Goal: Task Accomplishment & Management: Use online tool/utility

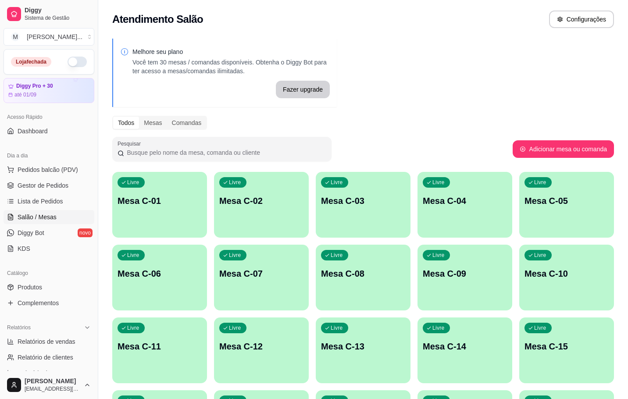
scroll to position [66, 0]
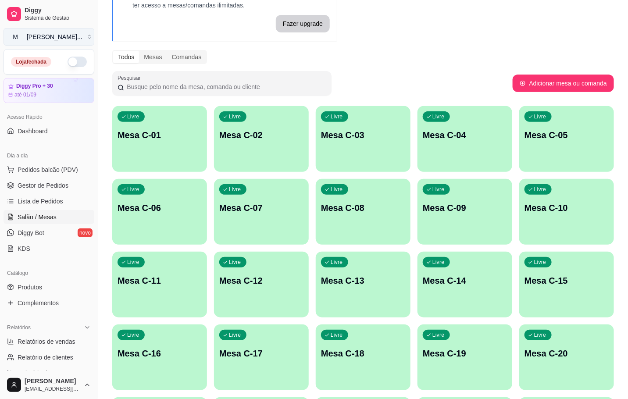
click at [71, 33] on button "M [PERSON_NAME] ..." at bounding box center [49, 37] width 91 height 18
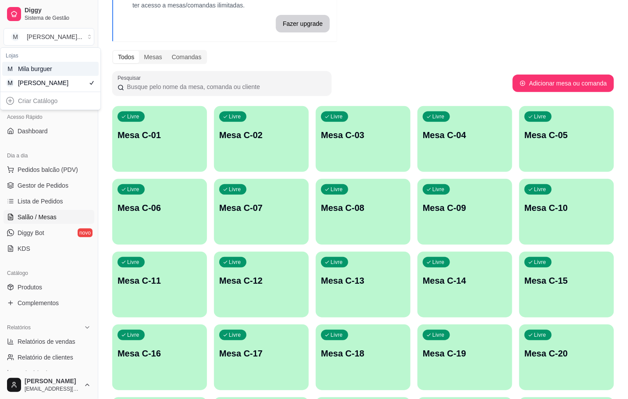
click at [80, 66] on div "M Mila burguer" at bounding box center [50, 69] width 96 height 14
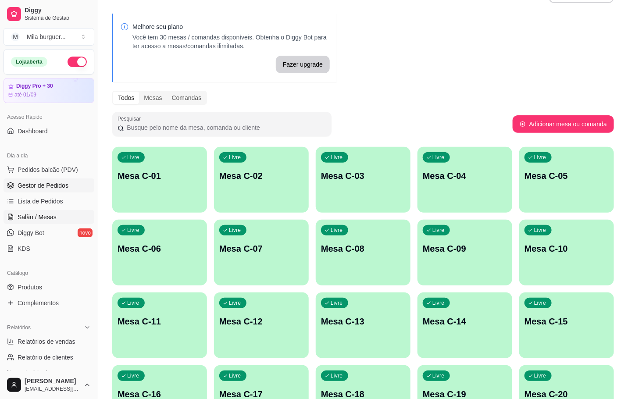
click at [66, 187] on span "Gestor de Pedidos" at bounding box center [43, 185] width 51 height 9
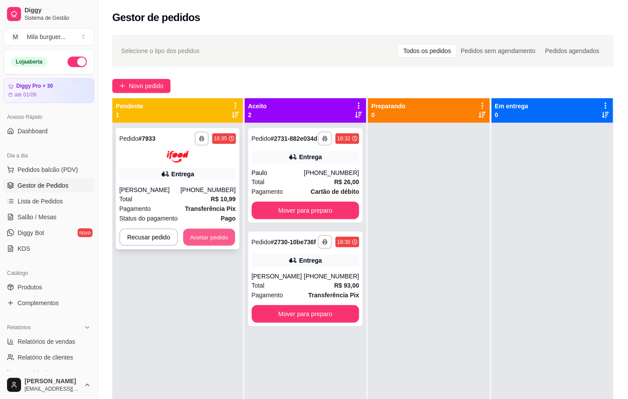
click at [208, 239] on button "Aceitar pedido" at bounding box center [209, 236] width 52 height 17
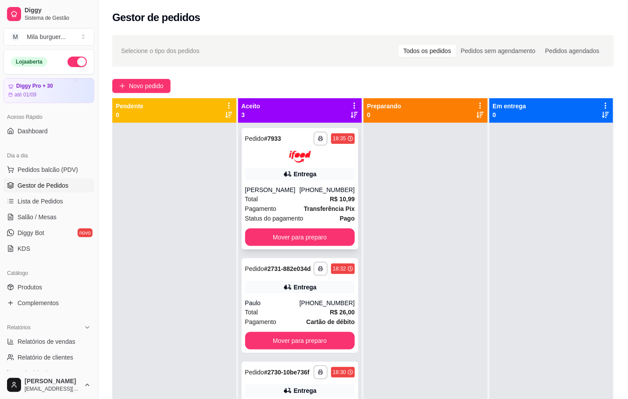
click at [258, 172] on div "Entrega" at bounding box center [300, 174] width 110 height 12
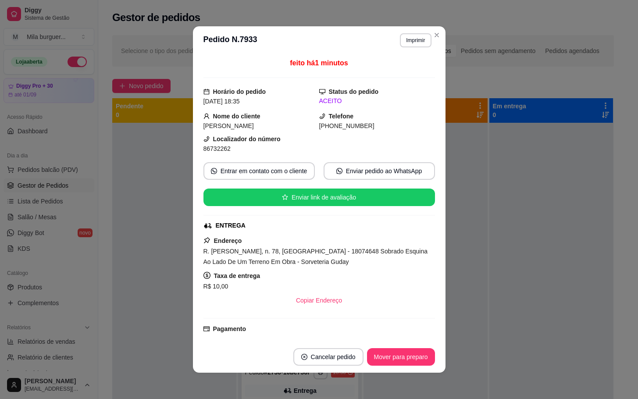
click at [407, 32] on header "**********" at bounding box center [319, 40] width 253 height 28
click at [401, 41] on button "Imprimir" at bounding box center [415, 40] width 31 height 14
click at [400, 67] on button "IMPRESSORA" at bounding box center [396, 71] width 64 height 14
click at [405, 39] on button "Imprimir" at bounding box center [415, 40] width 30 height 14
click at [404, 68] on button "IMPRESSORA" at bounding box center [396, 71] width 64 height 14
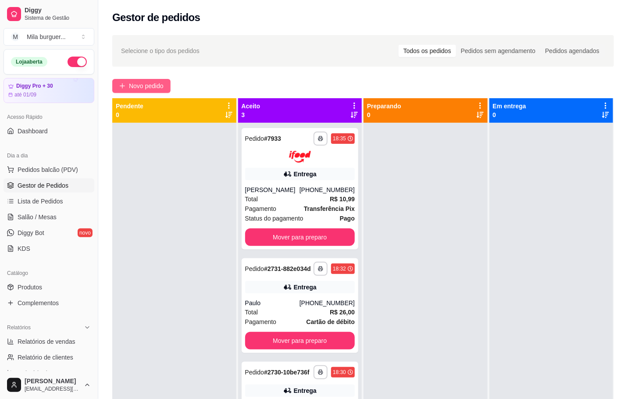
click at [161, 82] on span "Novo pedido" at bounding box center [146, 86] width 35 height 10
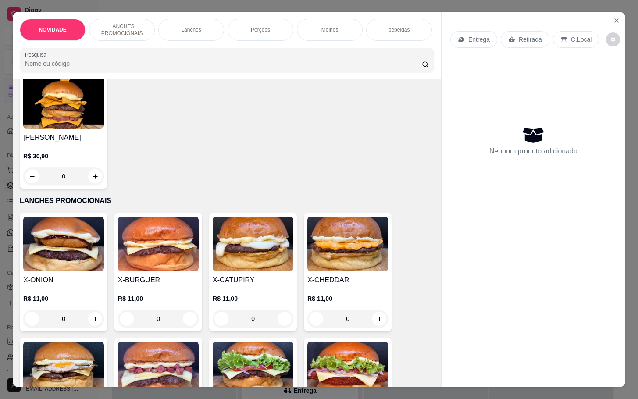
scroll to position [197, 0]
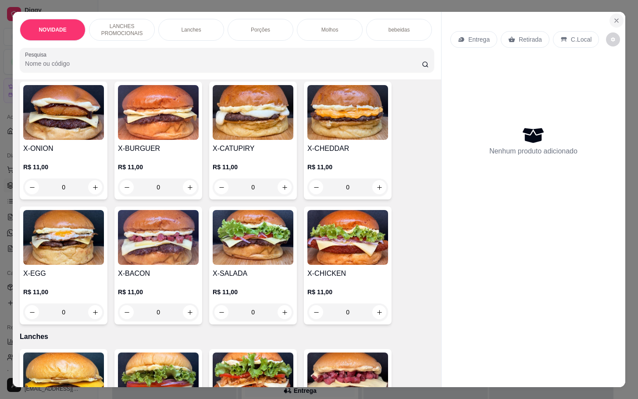
click at [610, 17] on button "Close" at bounding box center [617, 21] width 14 height 14
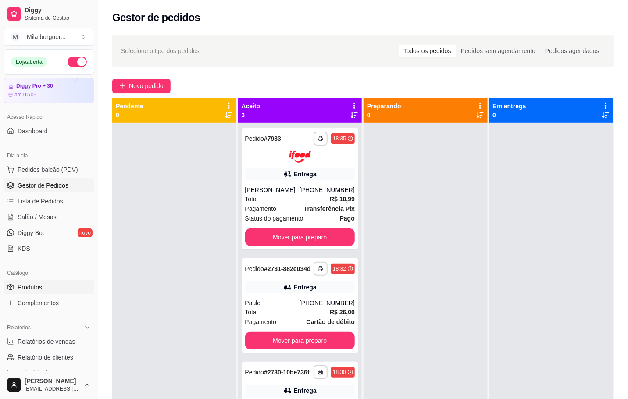
click at [43, 290] on link "Produtos" at bounding box center [49, 287] width 91 height 14
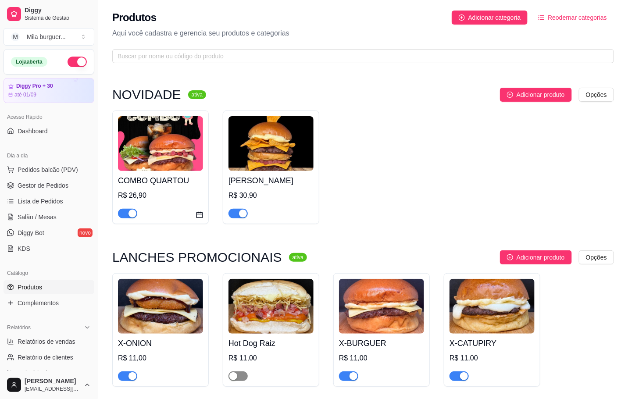
click at [232, 379] on div "button" at bounding box center [233, 376] width 8 height 8
click at [40, 189] on span "Gestor de Pedidos" at bounding box center [43, 185] width 51 height 9
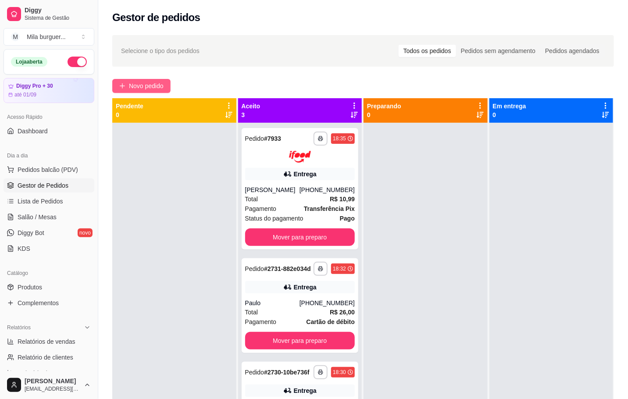
click at [149, 89] on span "Novo pedido" at bounding box center [146, 86] width 35 height 10
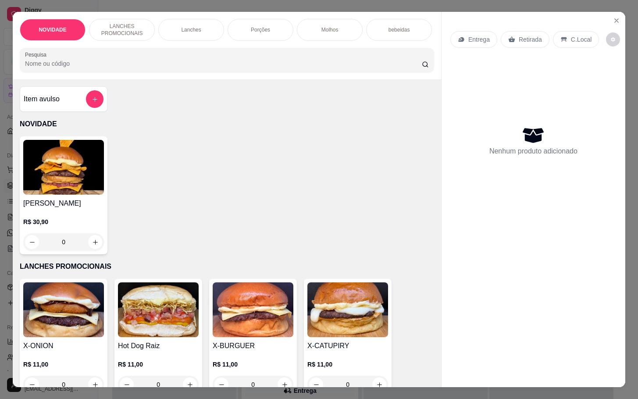
scroll to position [132, 0]
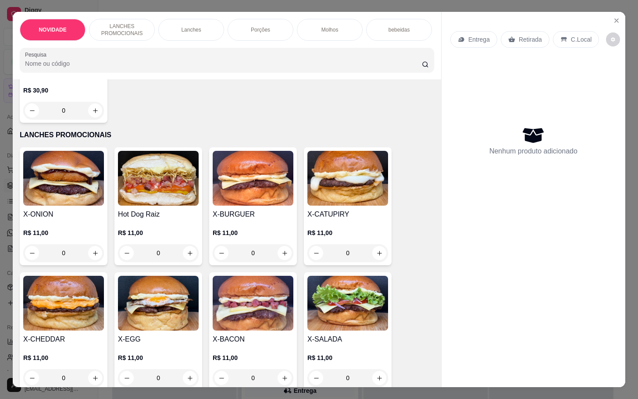
click at [184, 261] on div "0" at bounding box center [158, 253] width 81 height 18
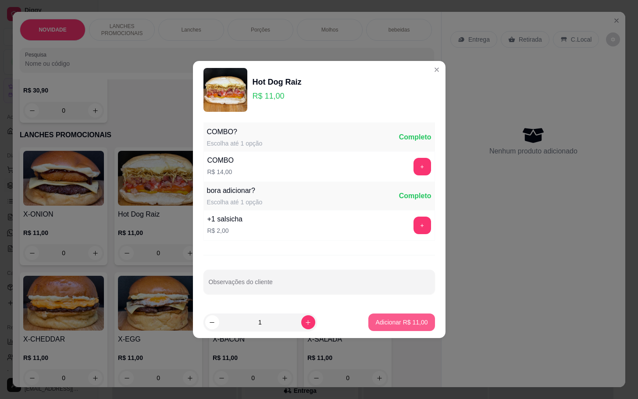
click at [404, 315] on button "Adicionar R$ 11,00" at bounding box center [401, 323] width 66 height 18
type input "1"
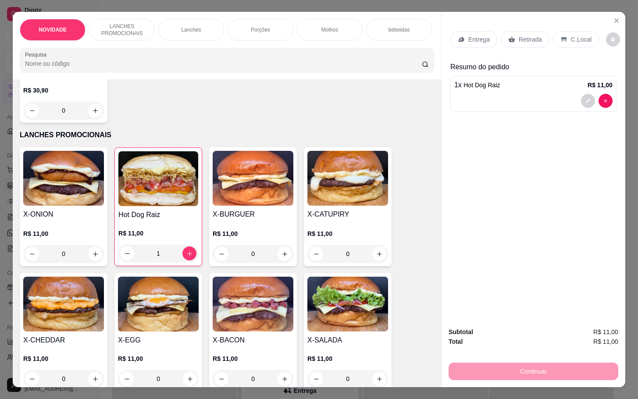
click at [519, 37] on p "Retirada" at bounding box center [530, 39] width 23 height 9
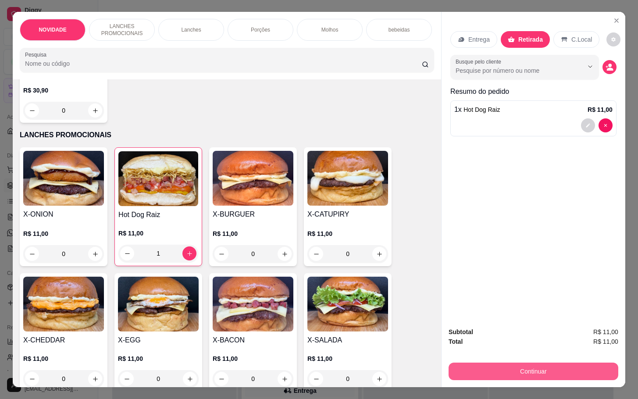
click at [511, 374] on button "Continuar" at bounding box center [534, 372] width 170 height 18
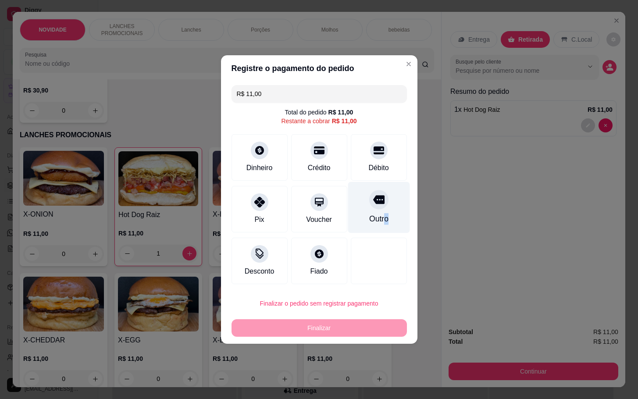
drag, startPoint x: 378, startPoint y: 221, endPoint x: 399, endPoint y: 205, distance: 26.7
click at [379, 219] on div "Outro" at bounding box center [378, 218] width 19 height 11
type input "R$ 0,00"
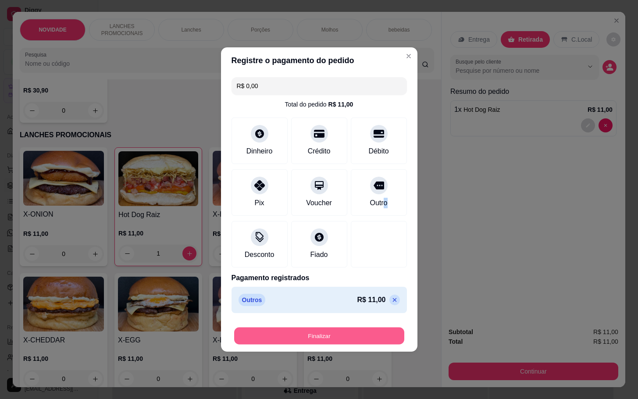
click at [333, 338] on button "Finalizar" at bounding box center [319, 336] width 170 height 17
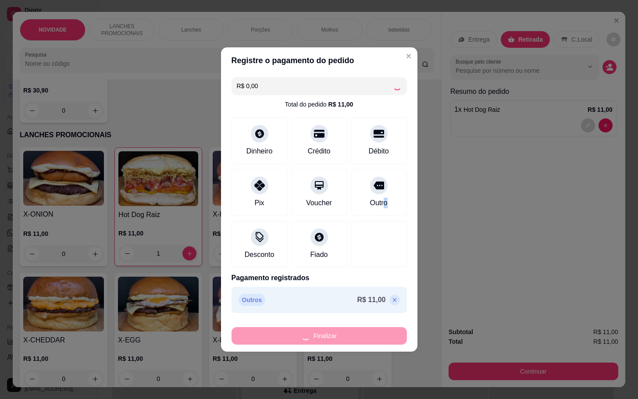
type input "0"
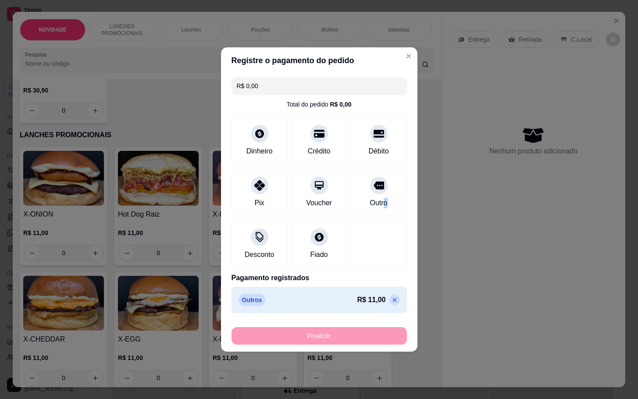
type input "-R$ 11,00"
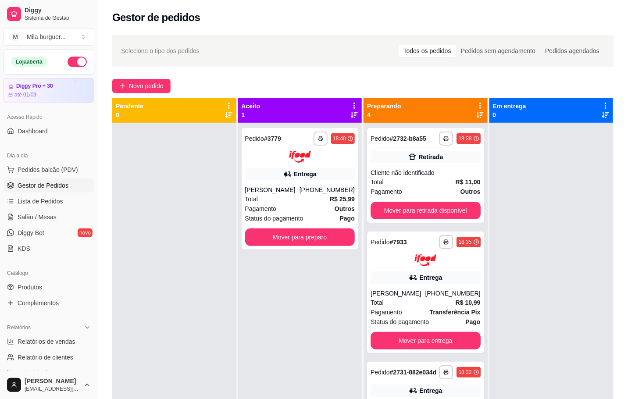
drag, startPoint x: 68, startPoint y: 174, endPoint x: 61, endPoint y: 181, distance: 10.2
click at [70, 174] on span "Pedidos balcão (PDV)" at bounding box center [48, 169] width 61 height 9
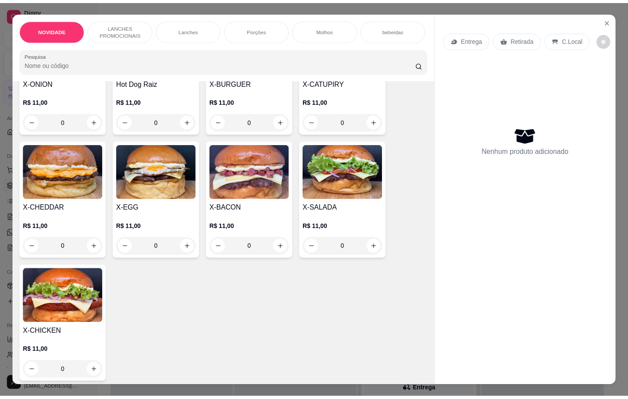
scroll to position [197, 0]
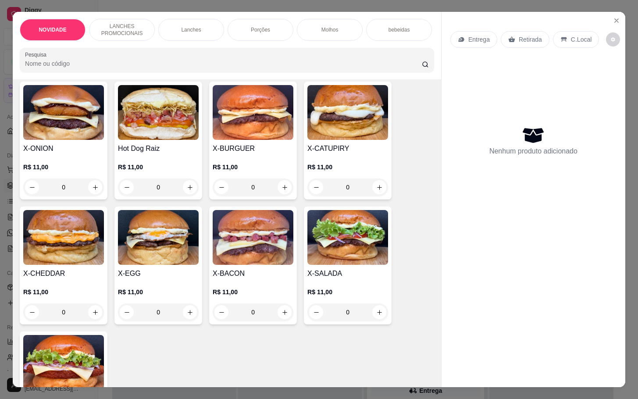
click at [249, 265] on img at bounding box center [253, 237] width 81 height 55
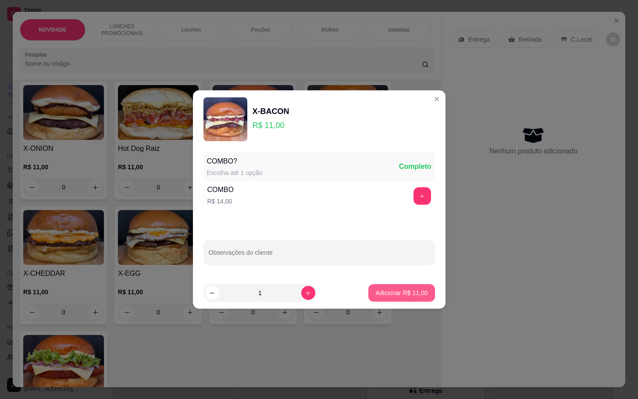
click at [416, 296] on p "Adicionar R$ 11,00" at bounding box center [401, 293] width 52 height 9
type input "1"
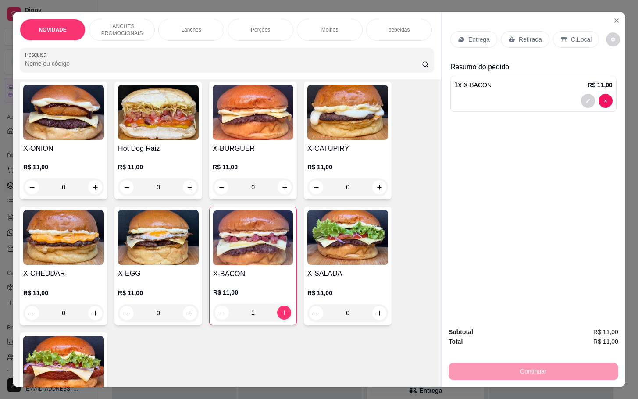
drag, startPoint x: 515, startPoint y: 46, endPoint x: 495, endPoint y: 150, distance: 106.2
click at [514, 46] on div "Entrega Retirada C.Local" at bounding box center [533, 39] width 166 height 31
click at [519, 35] on p "Retirada" at bounding box center [530, 39] width 23 height 9
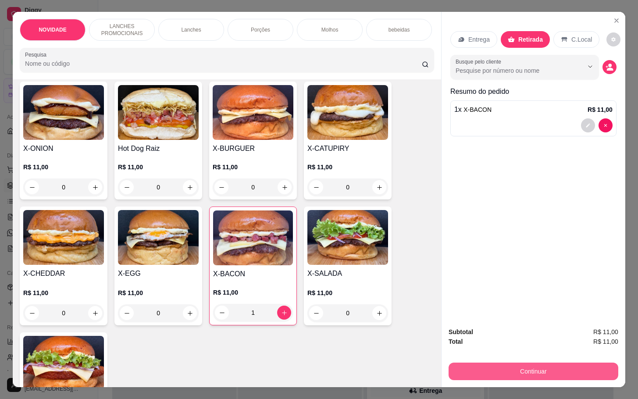
click at [499, 365] on button "Continuar" at bounding box center [534, 372] width 170 height 18
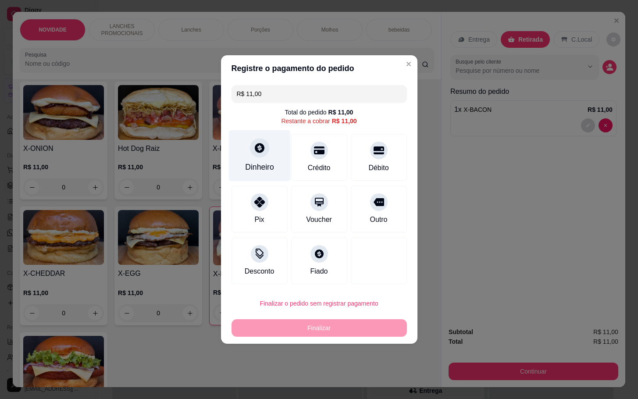
click at [258, 141] on div at bounding box center [259, 147] width 19 height 19
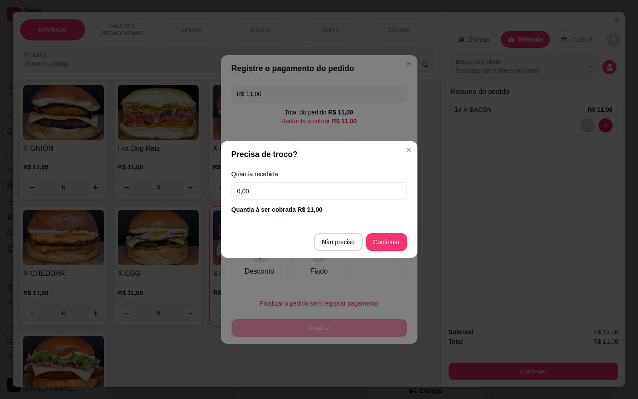
drag, startPoint x: 314, startPoint y: 192, endPoint x: 306, endPoint y: 191, distance: 8.9
click at [313, 192] on input "0,00" at bounding box center [319, 191] width 175 height 18
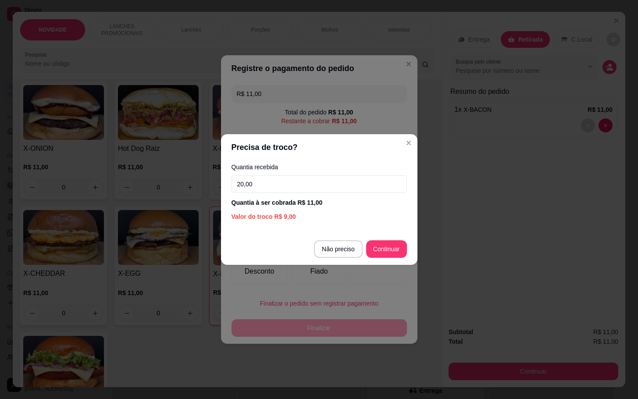
type input "20,00"
click at [414, 263] on footer "Não preciso Continuar" at bounding box center [319, 249] width 196 height 32
click at [407, 256] on footer "Não preciso Continuar" at bounding box center [319, 249] width 196 height 32
type input "R$ 0,00"
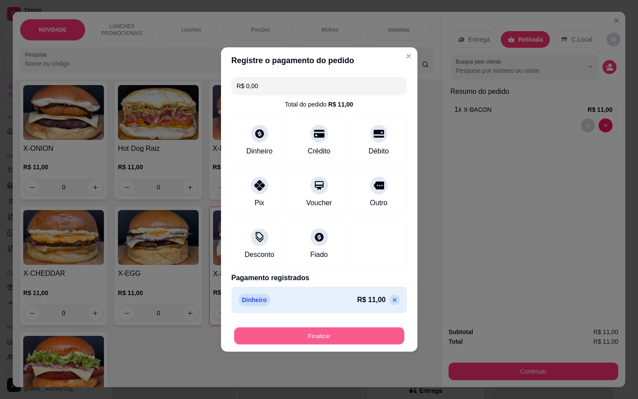
click at [378, 339] on button "Finalizar" at bounding box center [319, 336] width 170 height 17
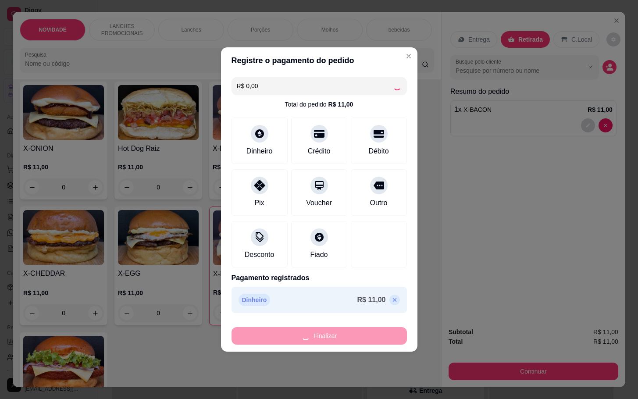
type input "0"
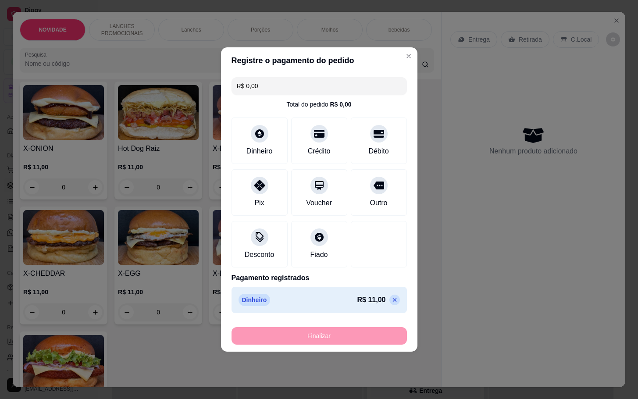
type input "-R$ 11,00"
